Goal: Find specific page/section: Find specific page/section

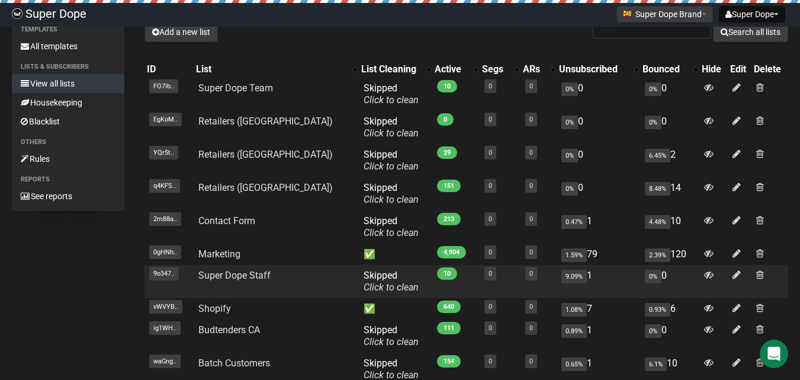
scroll to position [74, 0]
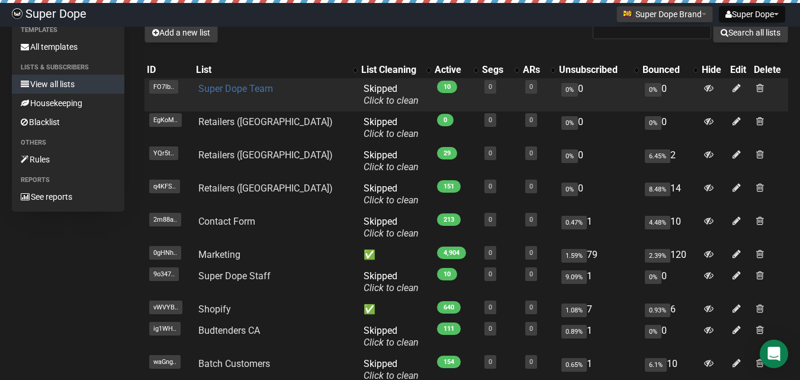
click at [231, 90] on link "Super Dope Team" at bounding box center [235, 88] width 75 height 11
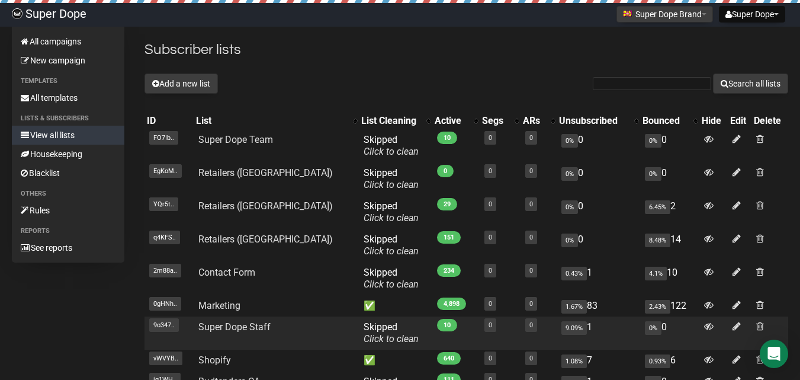
scroll to position [12, 0]
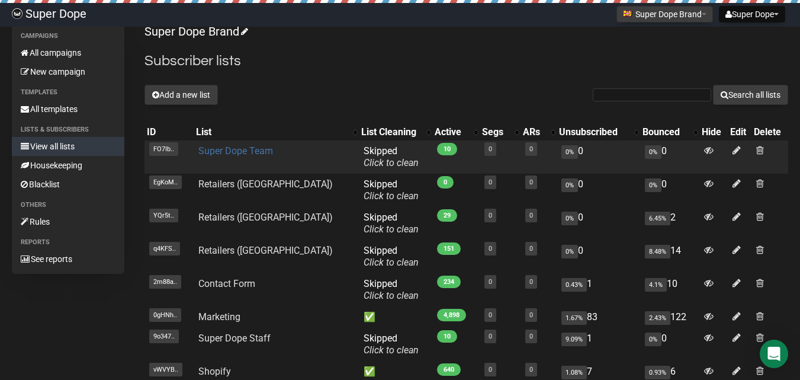
click at [231, 149] on link "Super Dope Team" at bounding box center [235, 150] width 75 height 11
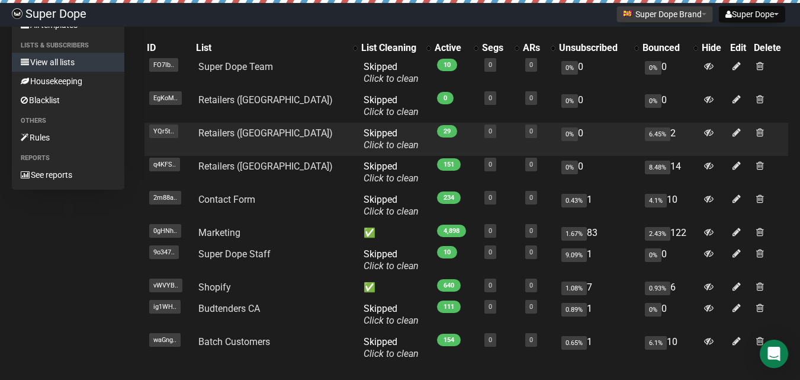
scroll to position [100, 0]
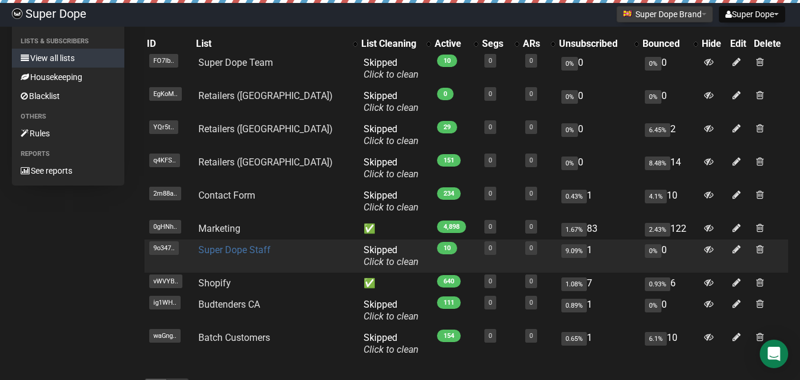
click at [255, 252] on link "Super Dope Staff" at bounding box center [234, 249] width 72 height 11
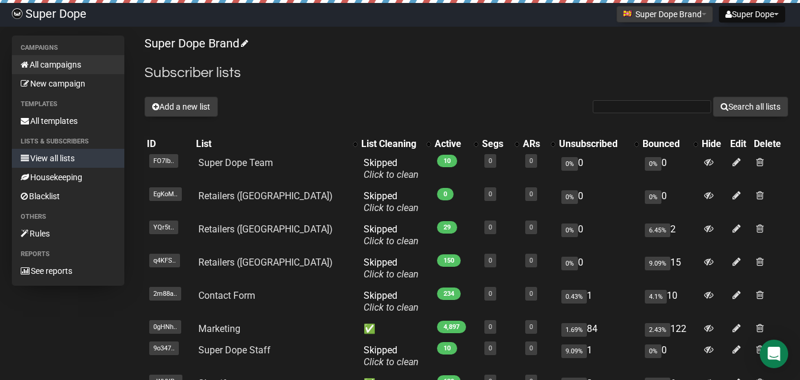
click at [68, 64] on link "All campaigns" at bounding box center [68, 64] width 113 height 19
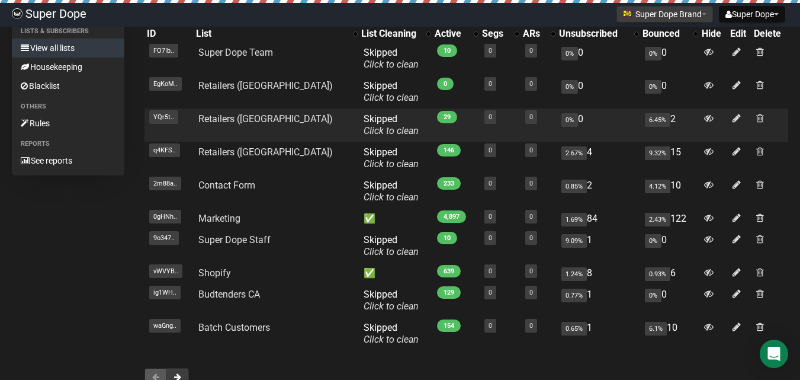
scroll to position [105, 0]
